Goal: Information Seeking & Learning: Check status

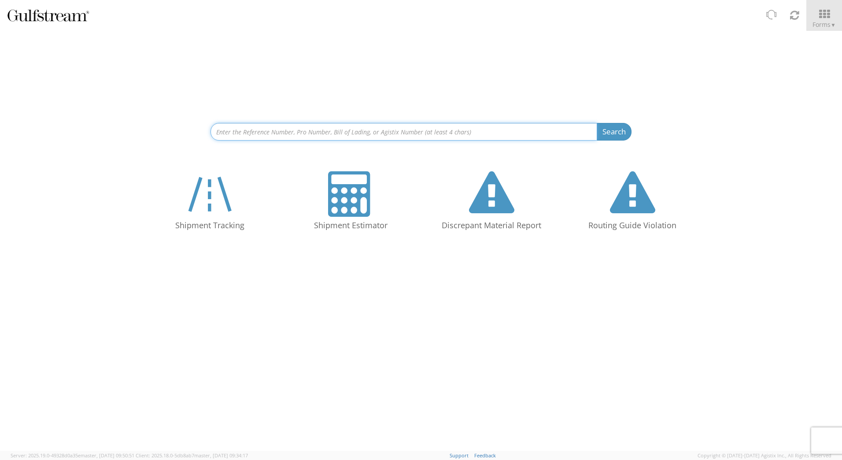
click at [382, 139] on input at bounding box center [404, 132] width 387 height 18
paste input "562524772858"
type input "562524772858"
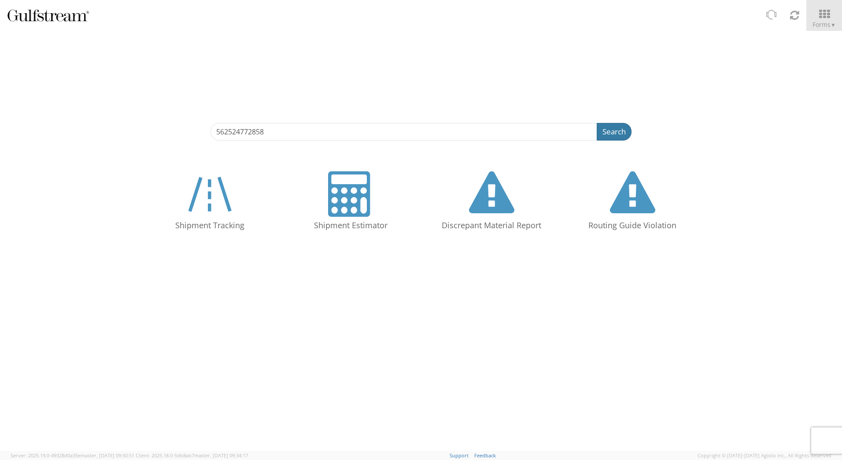
click at [608, 136] on button "Search" at bounding box center [614, 132] width 35 height 18
click at [616, 130] on button "Search" at bounding box center [614, 132] width 35 height 18
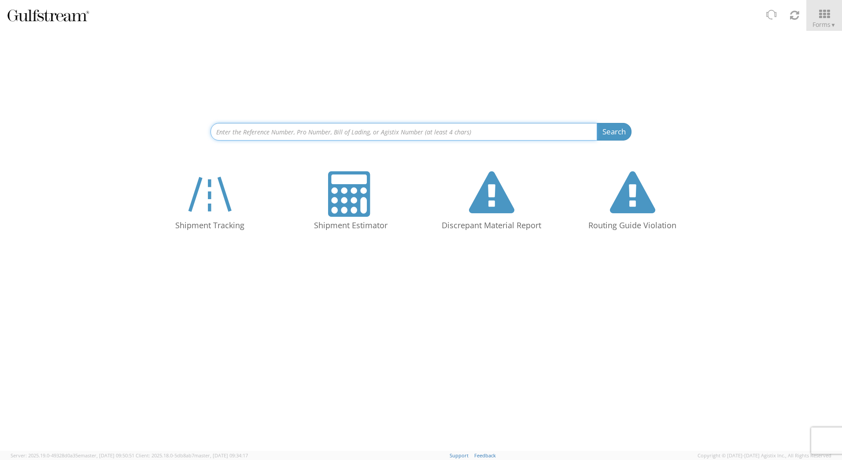
click at [360, 132] on input at bounding box center [404, 132] width 387 height 18
paste input "562524772858"
type input "562524772858"
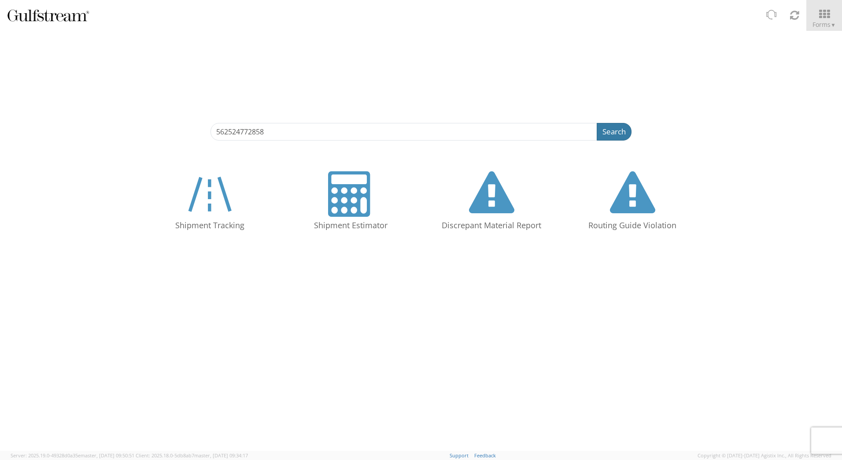
click at [601, 131] on button "Search" at bounding box center [614, 132] width 35 height 18
